Goal: Task Accomplishment & Management: Manage account settings

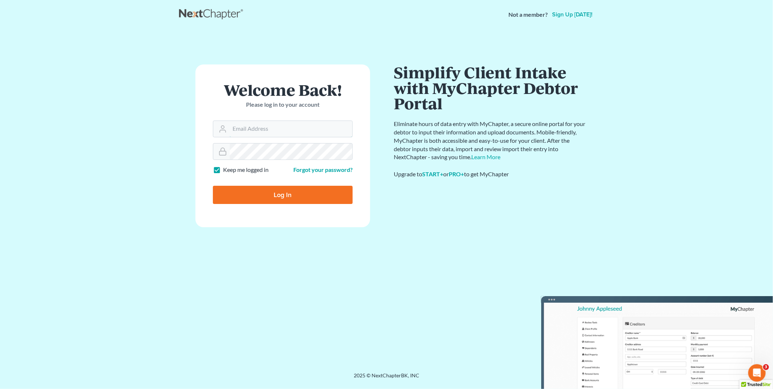
type input "PDonegan@tbennerlaw.com"
click at [273, 198] on input "Log In" at bounding box center [283, 195] width 140 height 18
type input "Thinking..."
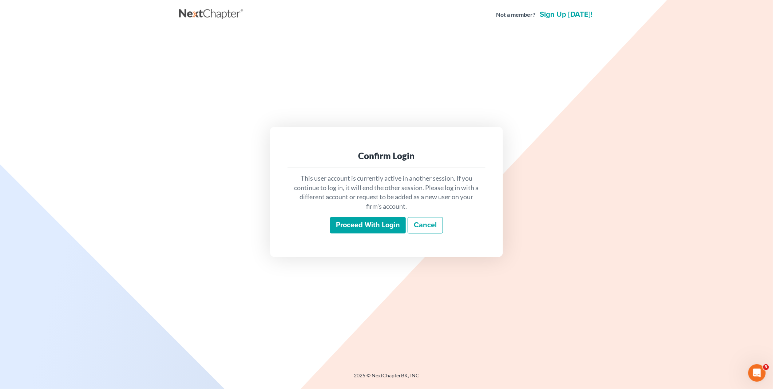
click at [382, 223] on input "Proceed with login" at bounding box center [368, 225] width 76 height 17
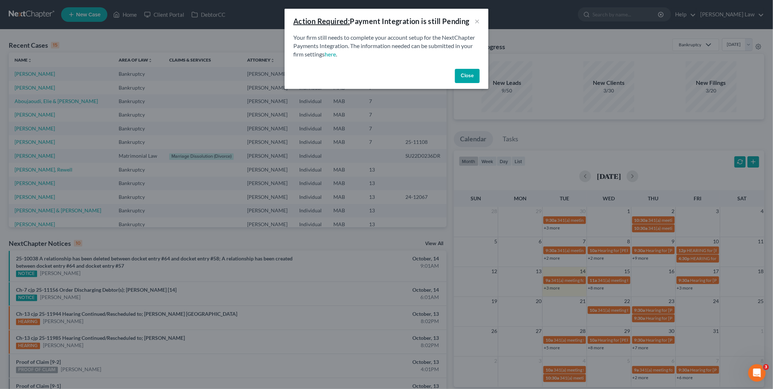
click at [464, 74] on button "Close" at bounding box center [467, 76] width 25 height 15
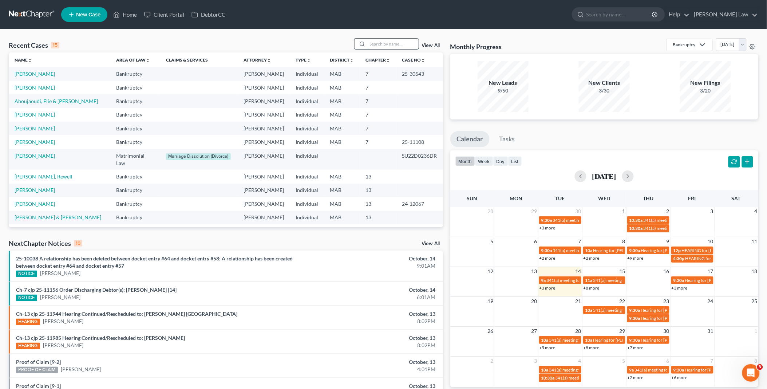
click at [380, 47] on input "search" at bounding box center [393, 44] width 51 height 11
type input "n"
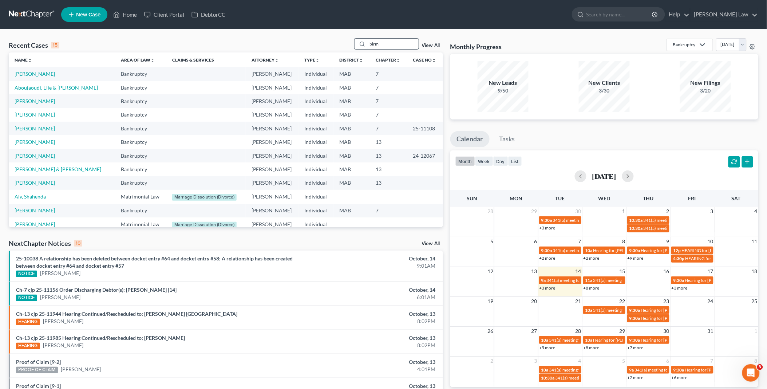
type input "birm"
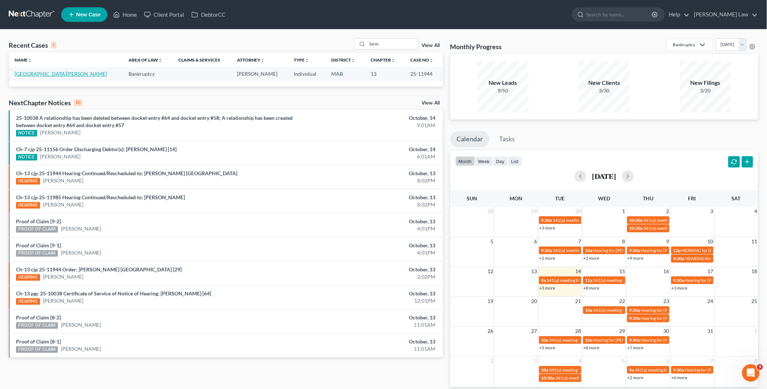
click at [57, 73] on link "[GEOGRAPHIC_DATA][PERSON_NAME]" at bounding box center [61, 74] width 92 height 6
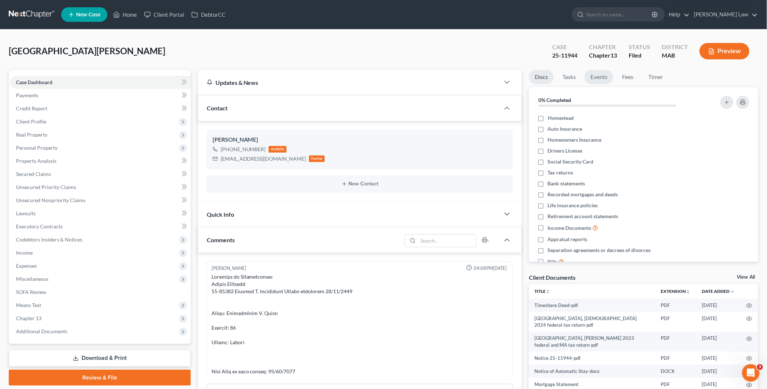
click at [595, 74] on link "Events" at bounding box center [599, 77] width 29 height 14
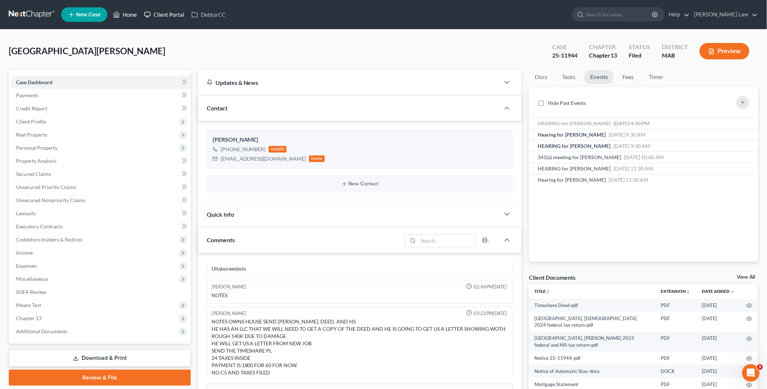
drag, startPoint x: 129, startPoint y: 12, endPoint x: 170, endPoint y: 17, distance: 40.8
click at [129, 12] on link "Home" at bounding box center [125, 14] width 31 height 13
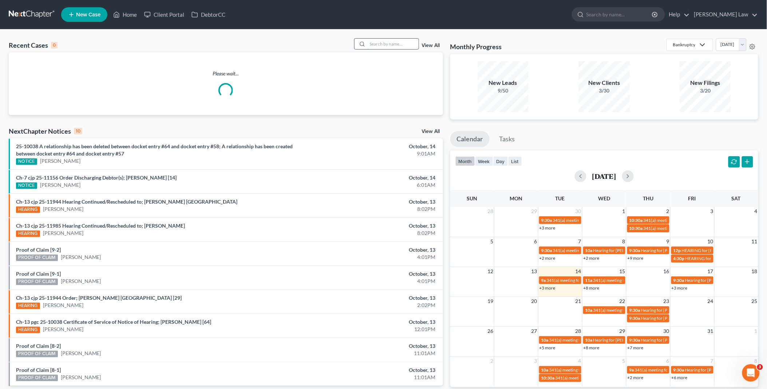
click at [410, 39] on input "search" at bounding box center [393, 44] width 51 height 11
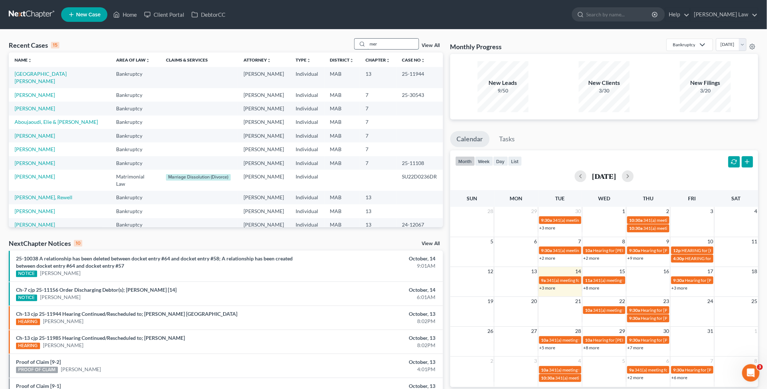
type input "mer"
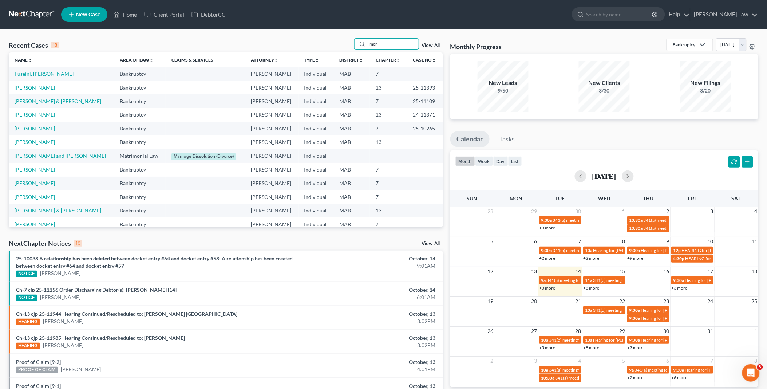
click at [35, 114] on link "[PERSON_NAME]" at bounding box center [35, 114] width 40 height 6
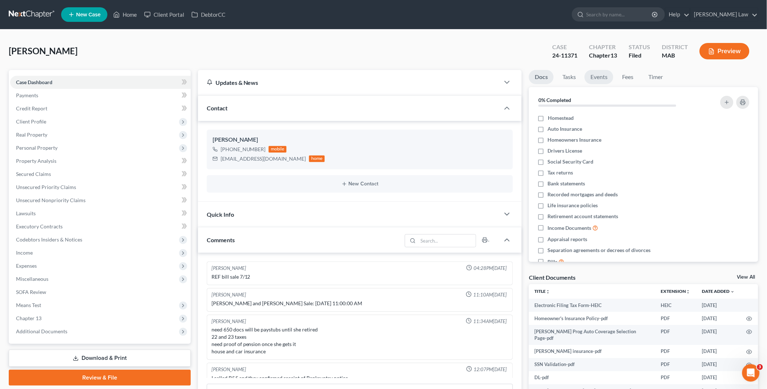
scroll to position [226, 0]
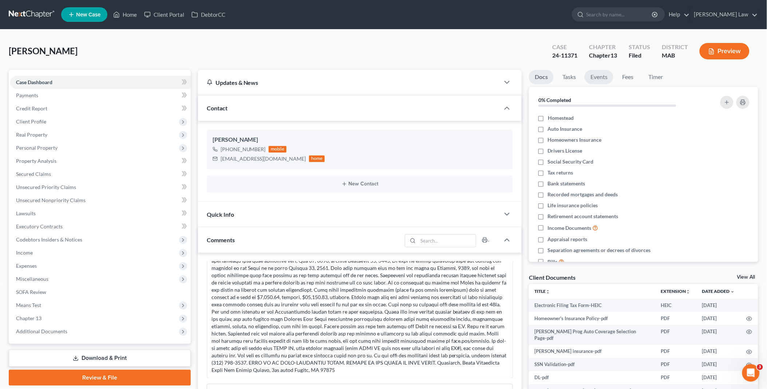
click at [607, 78] on link "Events" at bounding box center [599, 77] width 29 height 14
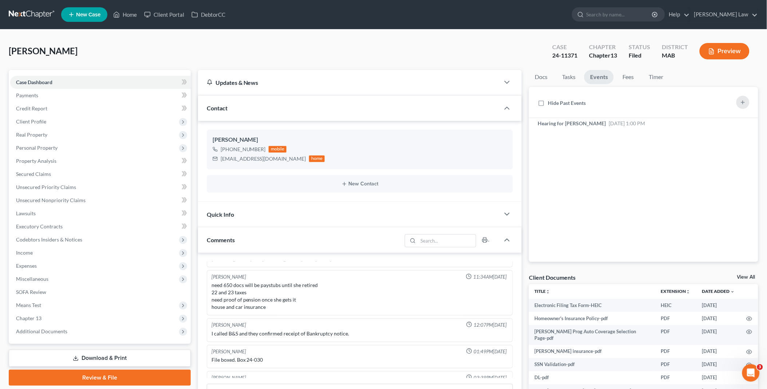
scroll to position [24, 0]
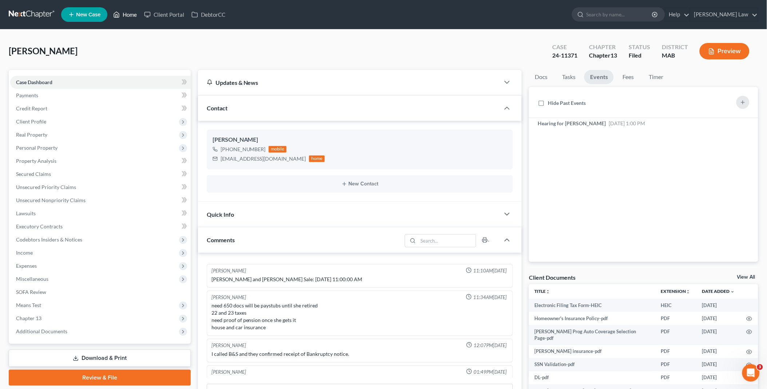
click at [129, 13] on link "Home" at bounding box center [125, 14] width 31 height 13
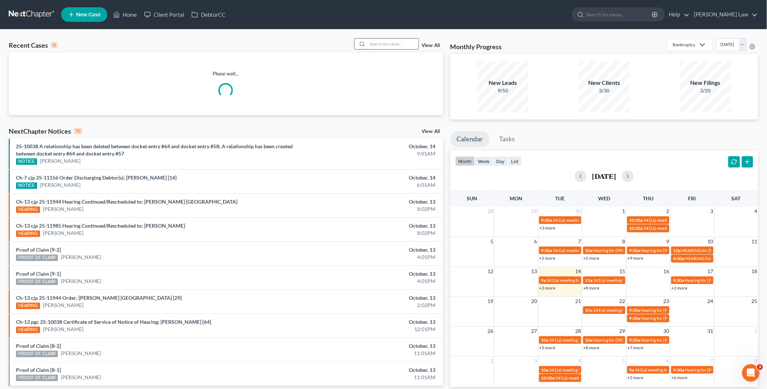
click at [397, 44] on input "search" at bounding box center [393, 44] width 51 height 11
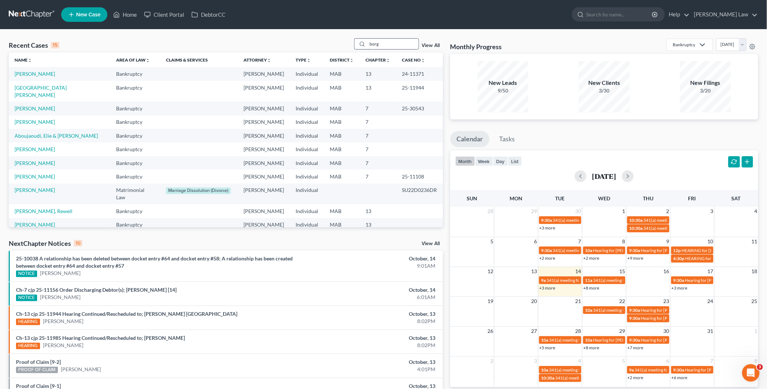
type input "borg"
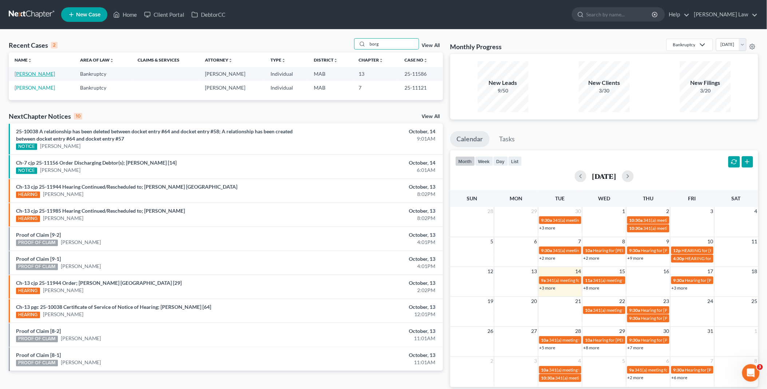
click at [37, 74] on link "[PERSON_NAME]" at bounding box center [35, 74] width 40 height 6
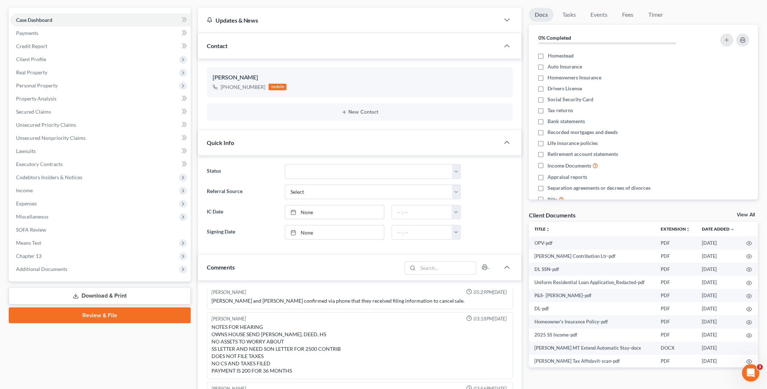
scroll to position [162, 0]
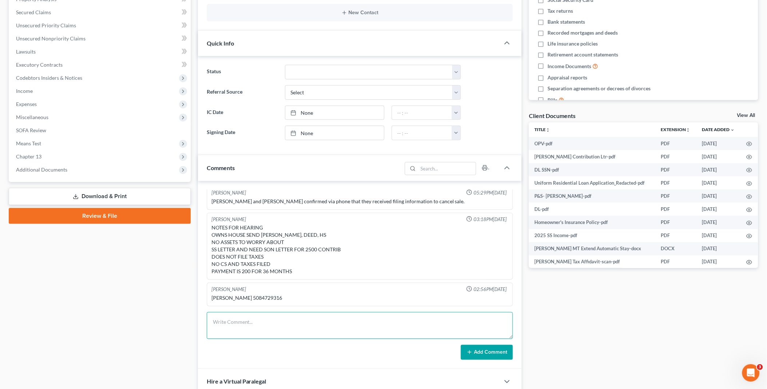
click at [223, 320] on textarea at bounding box center [360, 325] width 306 height 27
paste textarea "From: [PERSON_NAME] <[EMAIL_ADDRESS][DOMAIN_NAME]> Sent: [DATE] 8:52:49 AM To: …"
type textarea "From: [PERSON_NAME] <[EMAIL_ADDRESS][DOMAIN_NAME]> Sent: [DATE] 8:52:49 AM To: …"
click at [475, 351] on button "Add Comment" at bounding box center [487, 352] width 52 height 15
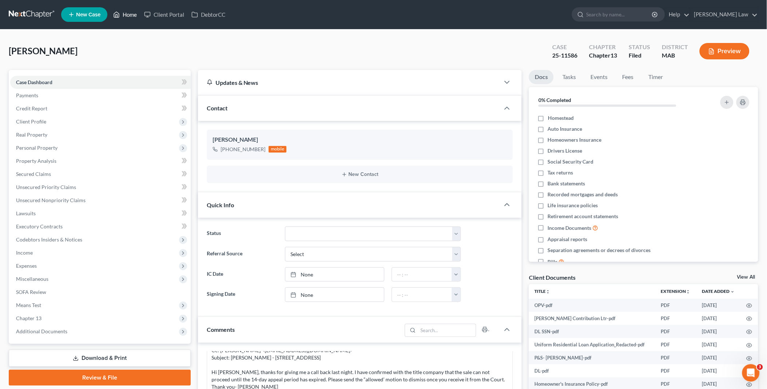
click at [131, 15] on link "Home" at bounding box center [125, 14] width 31 height 13
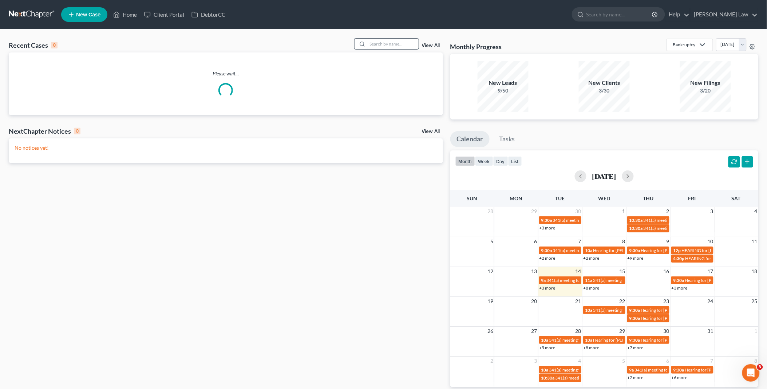
click at [387, 46] on input "search" at bounding box center [393, 44] width 51 height 11
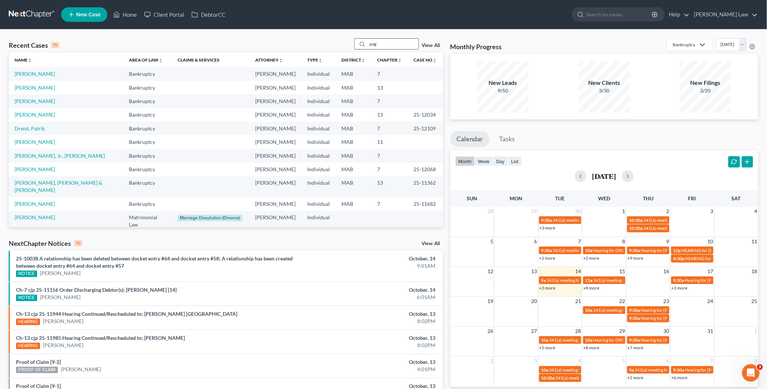
type input "pag"
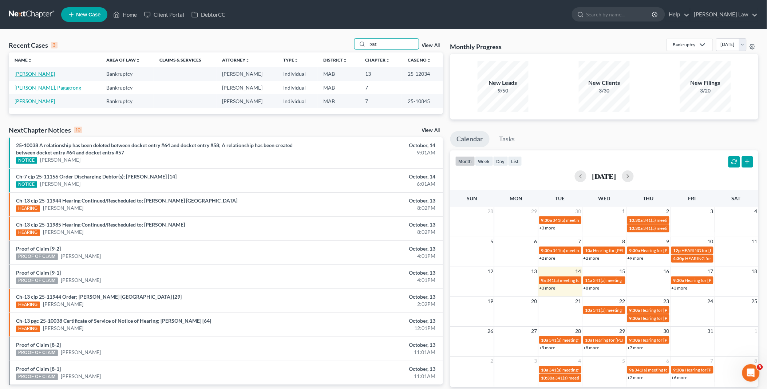
click at [35, 74] on link "[PERSON_NAME]" at bounding box center [35, 74] width 40 height 6
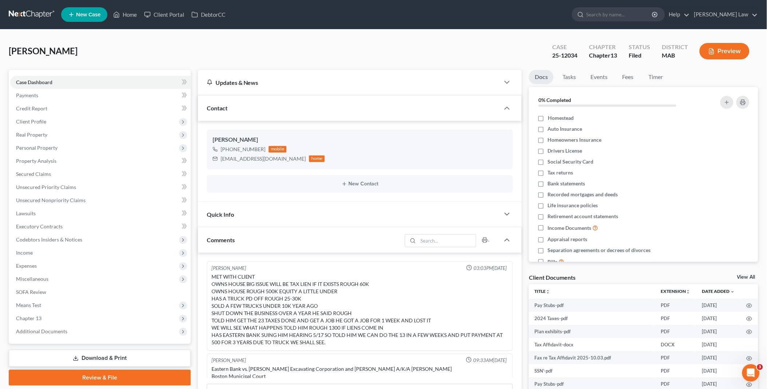
scroll to position [256, 0]
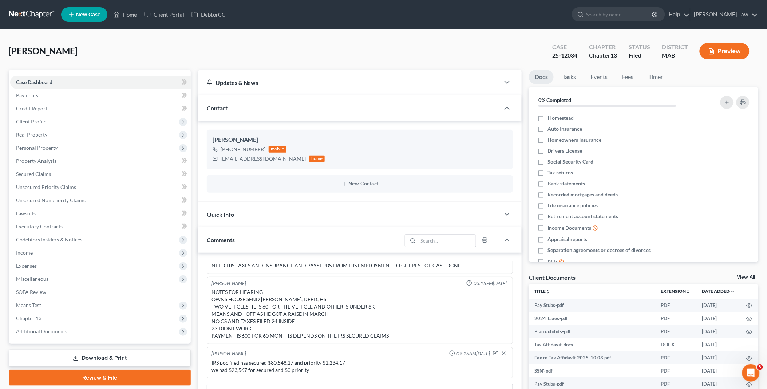
click at [751, 276] on link "View All" at bounding box center [746, 276] width 18 height 5
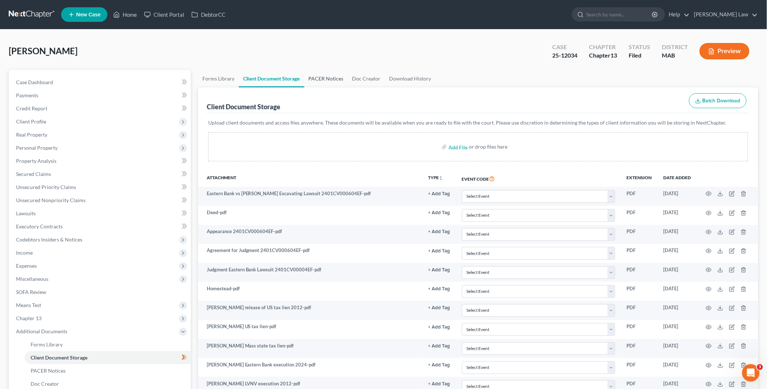
click at [340, 76] on link "PACER Notices" at bounding box center [326, 78] width 44 height 17
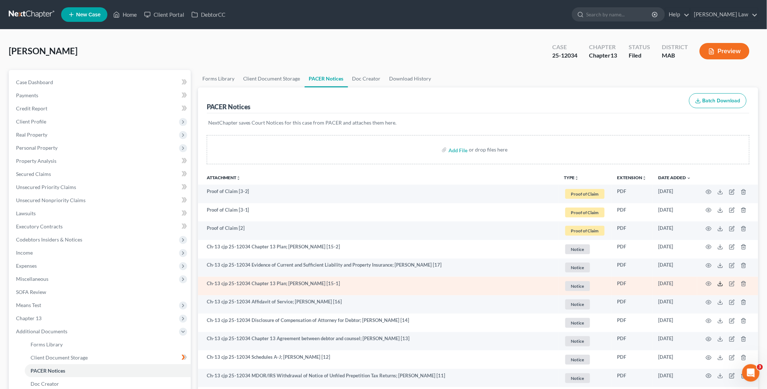
click at [721, 282] on icon at bounding box center [720, 284] width 6 height 6
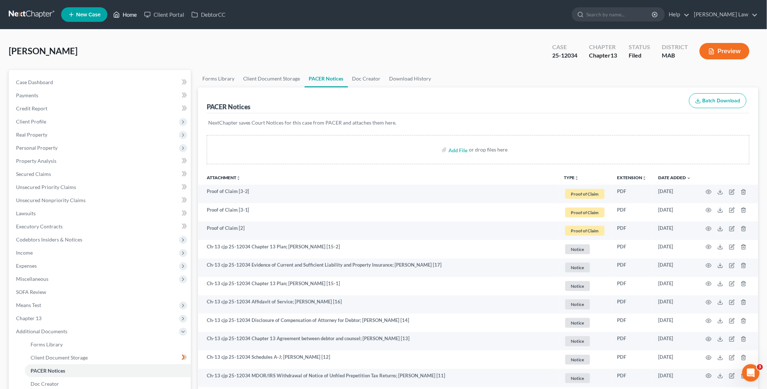
click at [133, 12] on link "Home" at bounding box center [125, 14] width 31 height 13
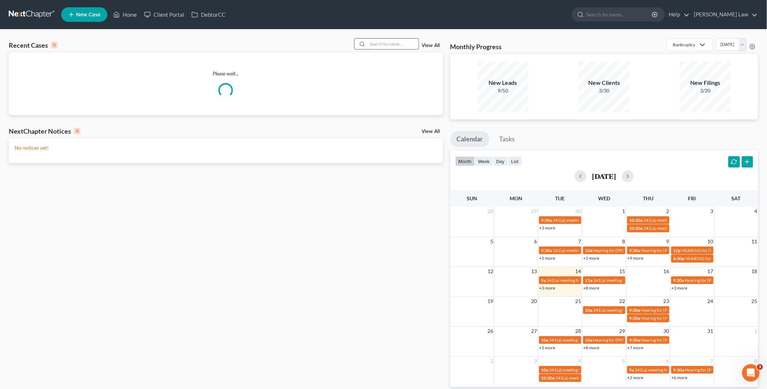
click at [396, 41] on input "search" at bounding box center [393, 44] width 51 height 11
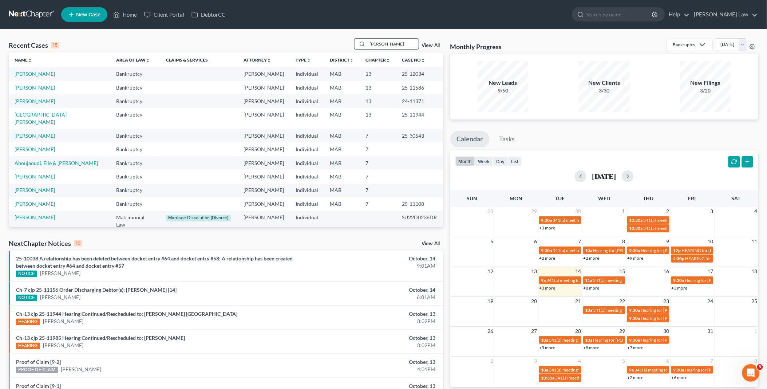
type input "[PERSON_NAME]"
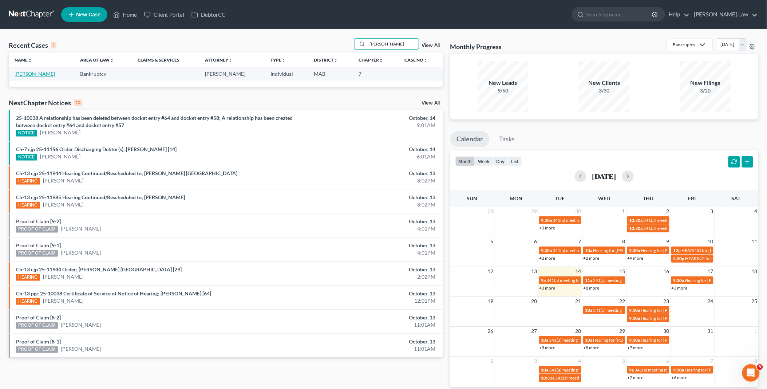
click at [25, 75] on link "[PERSON_NAME]" at bounding box center [35, 74] width 40 height 6
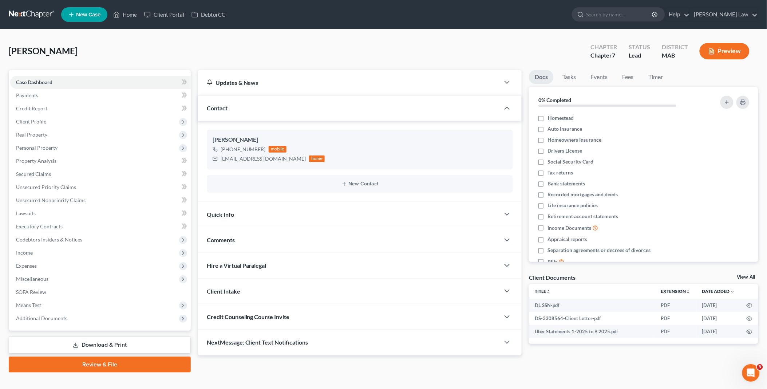
click at [751, 276] on link "View All" at bounding box center [746, 276] width 18 height 5
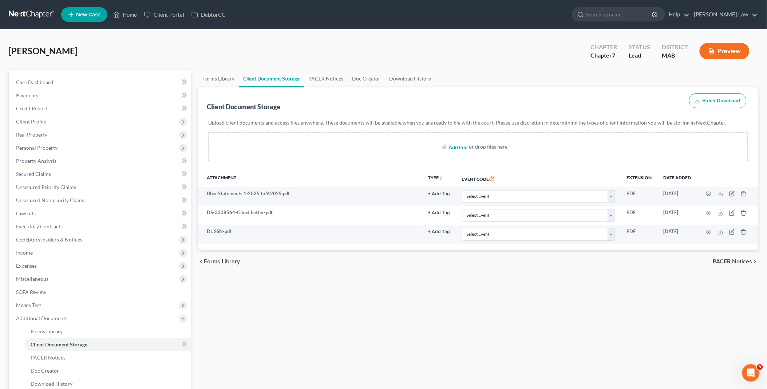
click at [454, 146] on input "file" at bounding box center [456, 146] width 17 height 13
type input "C:\fakepath\DebtorEducationNotification.PDF.pdf"
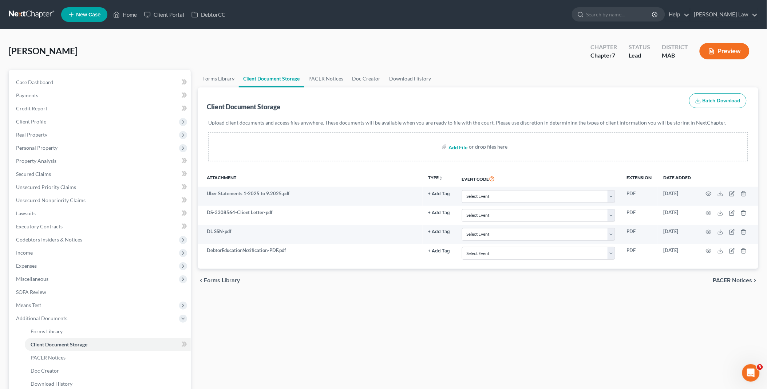
click at [460, 149] on input "file" at bounding box center [456, 146] width 17 height 13
type input "C:\fakepath\CreditCounselingCertificate_1.pdf"
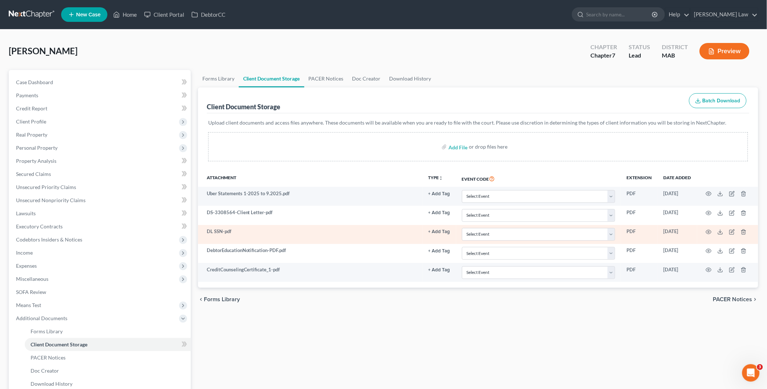
click at [720, 235] on td at bounding box center [727, 234] width 61 height 19
click at [719, 232] on icon at bounding box center [720, 232] width 6 height 6
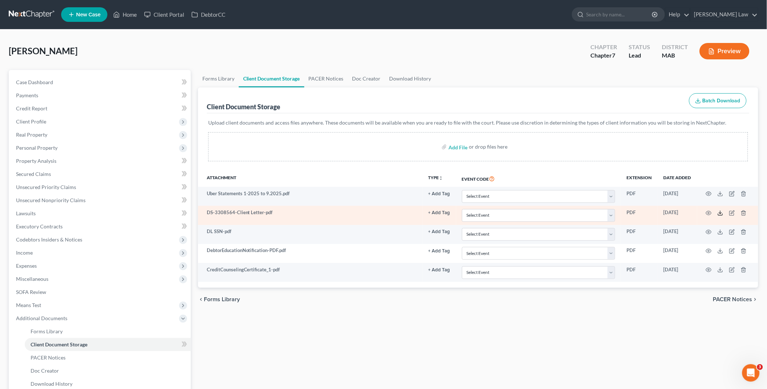
click at [721, 210] on icon at bounding box center [720, 213] width 6 height 6
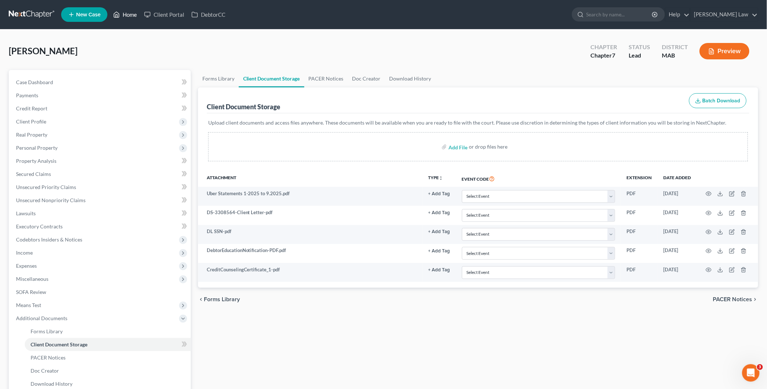
click at [128, 13] on link "Home" at bounding box center [125, 14] width 31 height 13
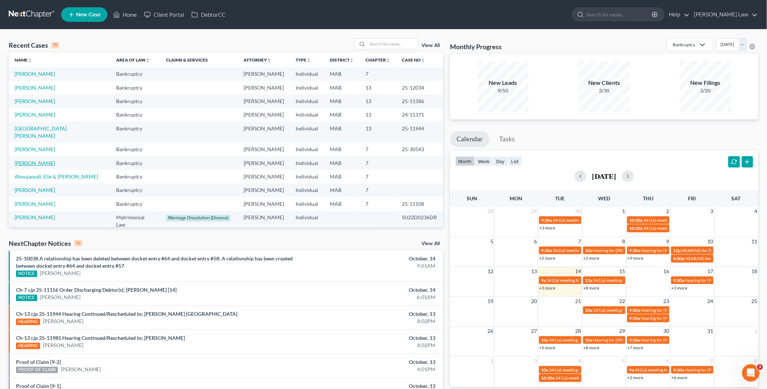
click at [37, 160] on link "[PERSON_NAME]" at bounding box center [35, 163] width 40 height 6
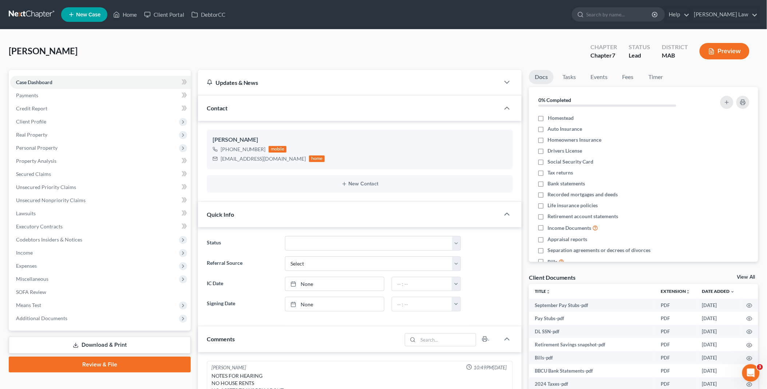
click at [745, 277] on link "View All" at bounding box center [746, 276] width 18 height 5
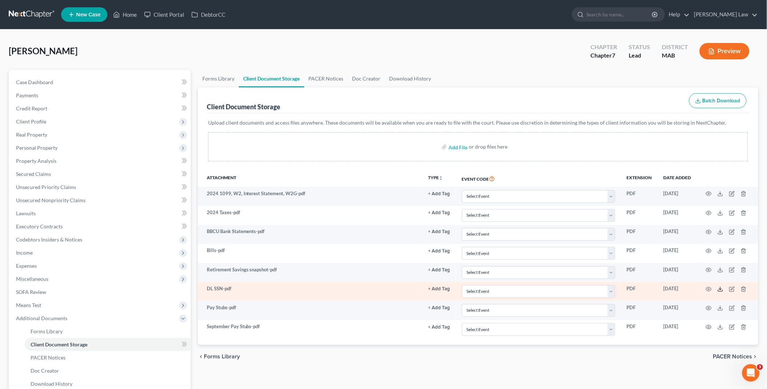
click at [720, 288] on icon at bounding box center [720, 289] width 6 height 6
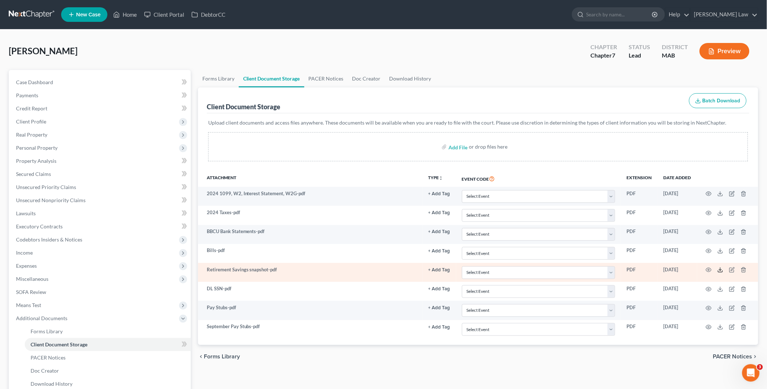
click at [720, 270] on icon at bounding box center [720, 270] width 6 height 6
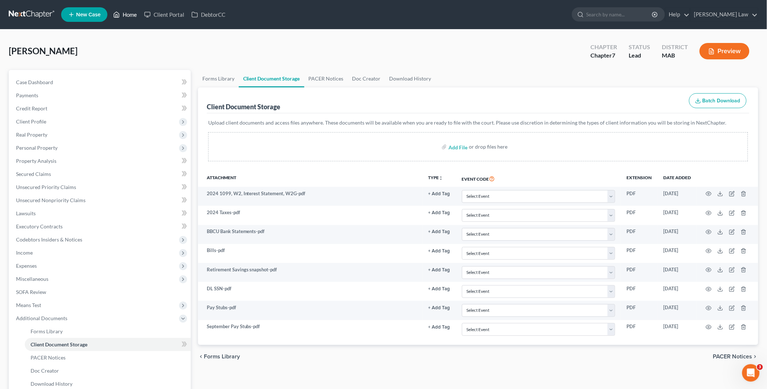
click at [125, 11] on link "Home" at bounding box center [125, 14] width 31 height 13
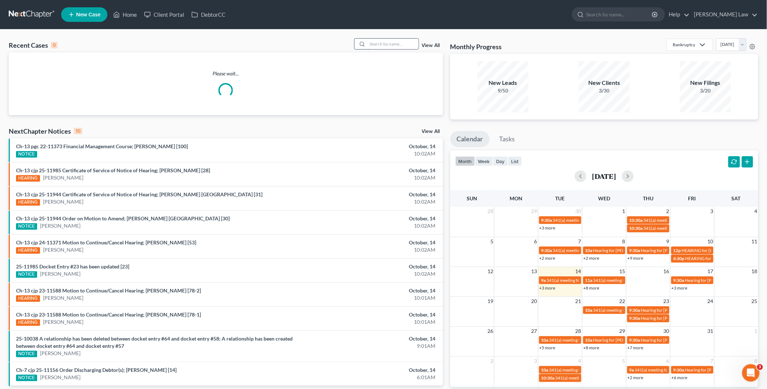
click at [395, 46] on input "search" at bounding box center [393, 44] width 51 height 11
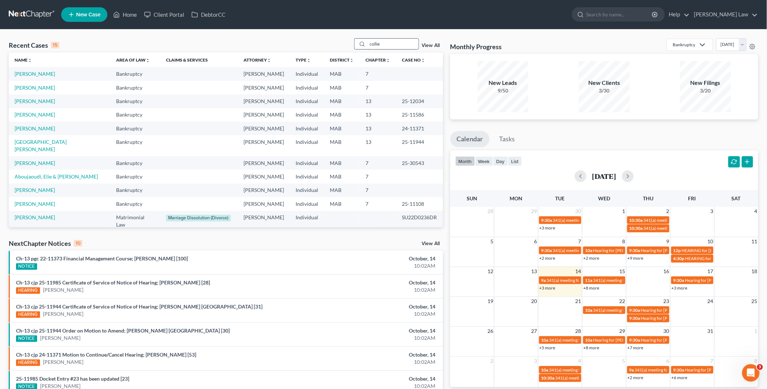
type input "collie"
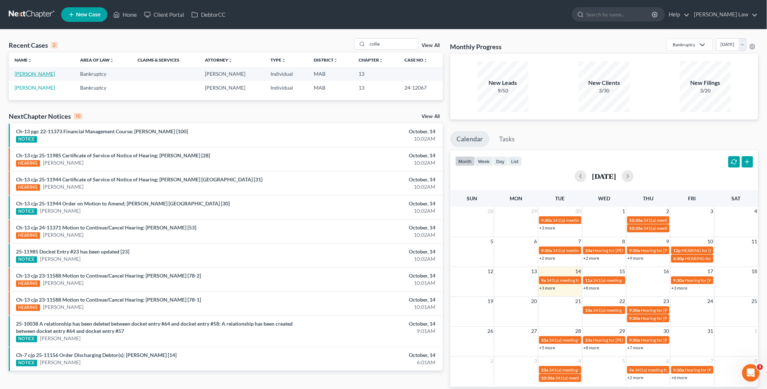
click at [25, 71] on link "[PERSON_NAME]" at bounding box center [35, 74] width 40 height 6
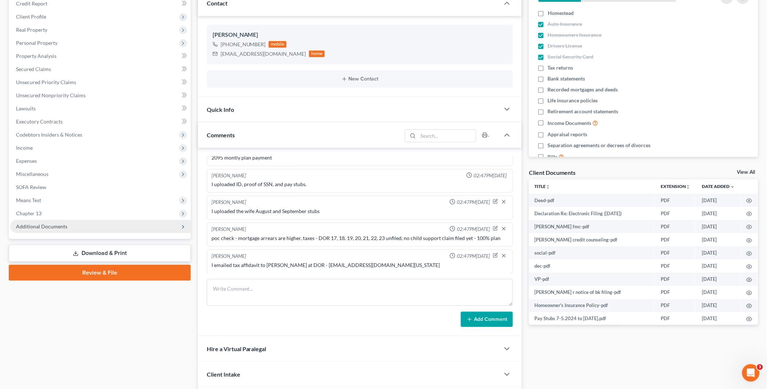
scroll to position [182, 0]
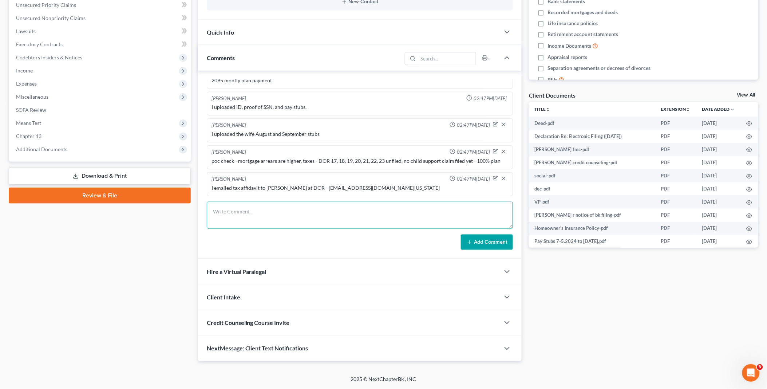
click at [216, 209] on textarea at bounding box center [360, 215] width 306 height 27
paste textarea "From: [PERSON_NAME] <[EMAIL_ADDRESS][DOMAIN_NAME]> Sent: [DATE] 9:30:01 AM To: …"
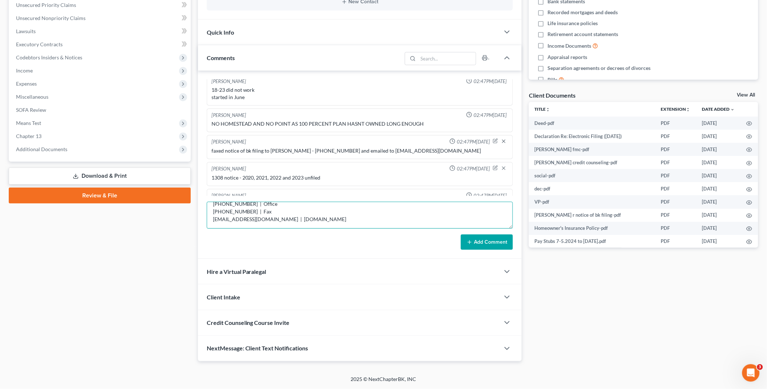
scroll to position [0, 0]
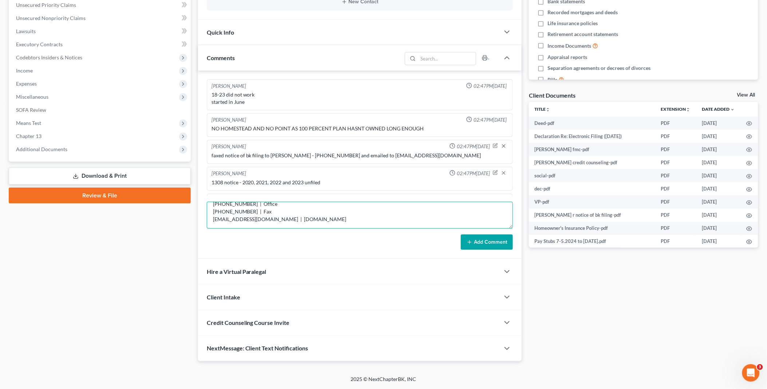
type textarea "From: [PERSON_NAME] <[EMAIL_ADDRESS][DOMAIN_NAME]> Sent: [DATE] 9:30:01 AM To: …"
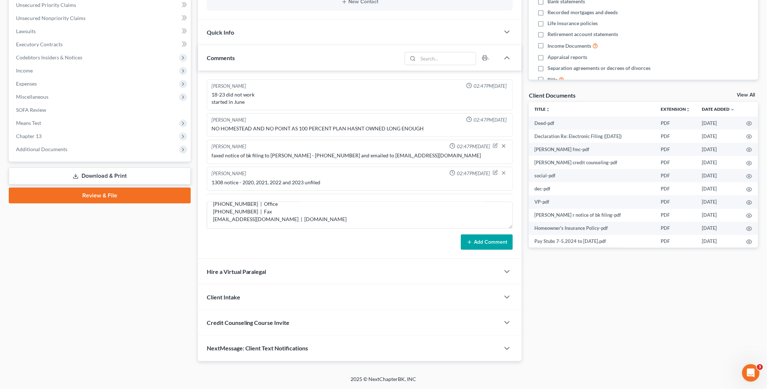
click at [489, 239] on button "Add Comment" at bounding box center [487, 241] width 52 height 15
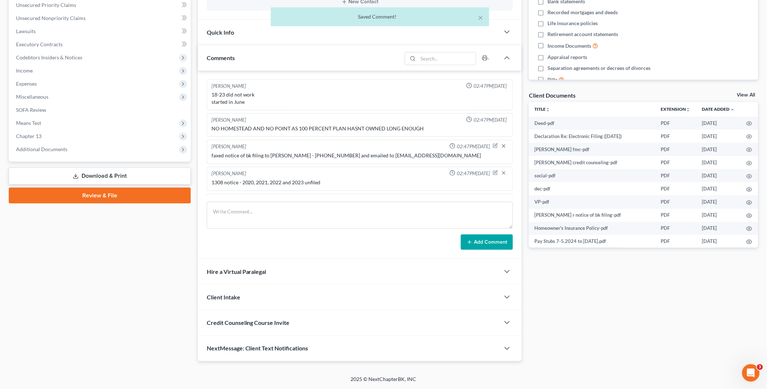
scroll to position [257, 0]
